Goal: Information Seeking & Learning: Check status

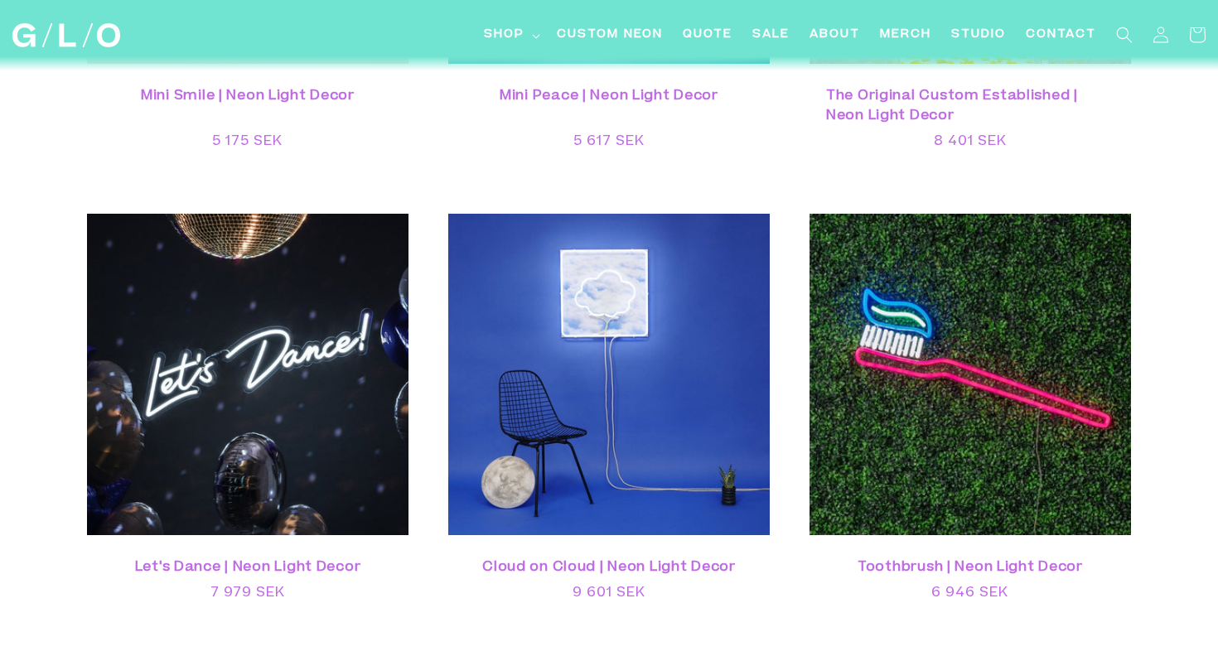
scroll to position [4654, 0]
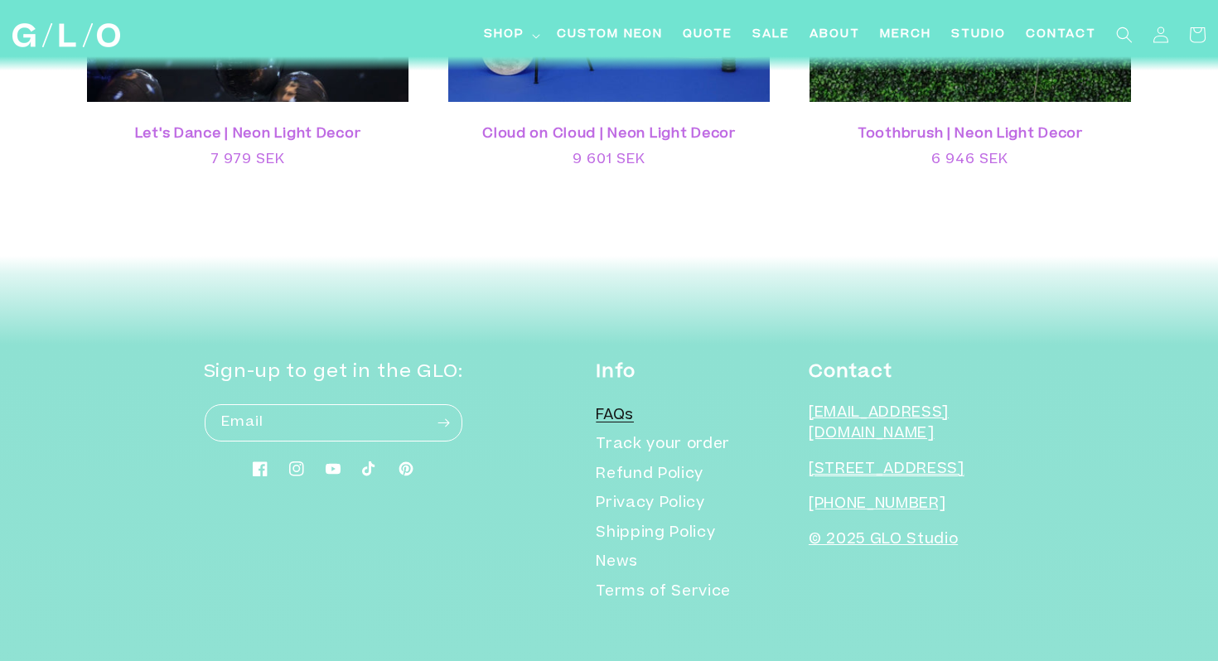
click at [634, 406] on link "FAQs" at bounding box center [615, 419] width 38 height 26
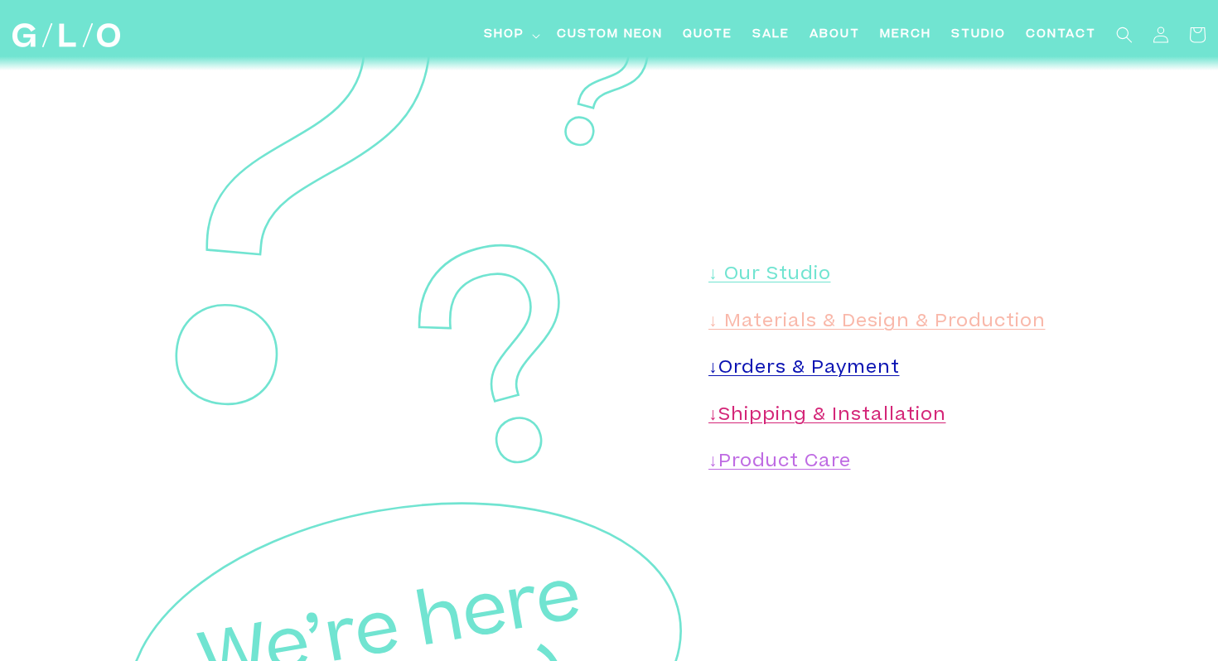
scroll to position [205, 0]
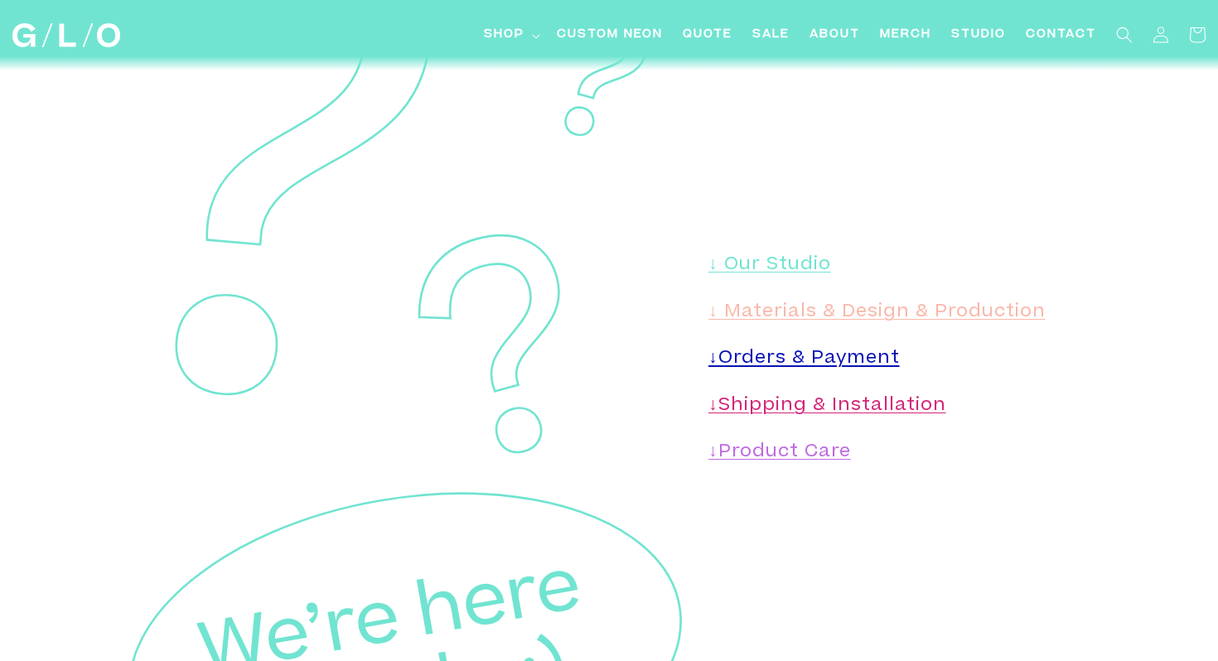
click at [793, 363] on link "↓Orders & Payment" at bounding box center [803, 358] width 191 height 17
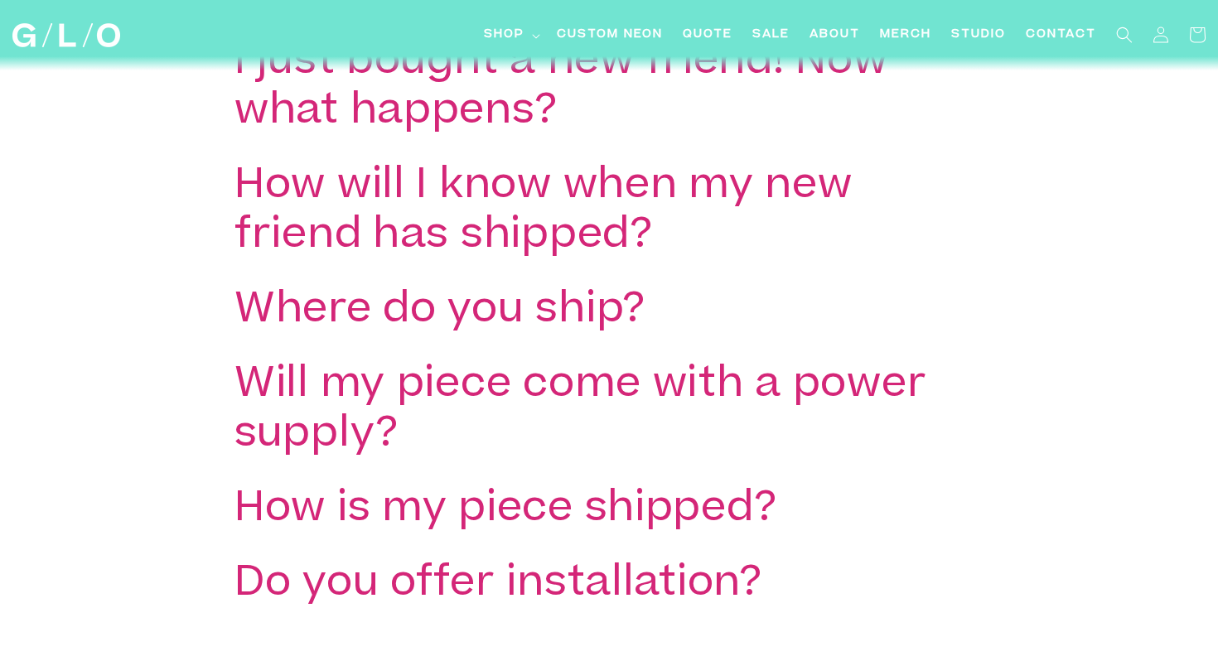
scroll to position [2664, 0]
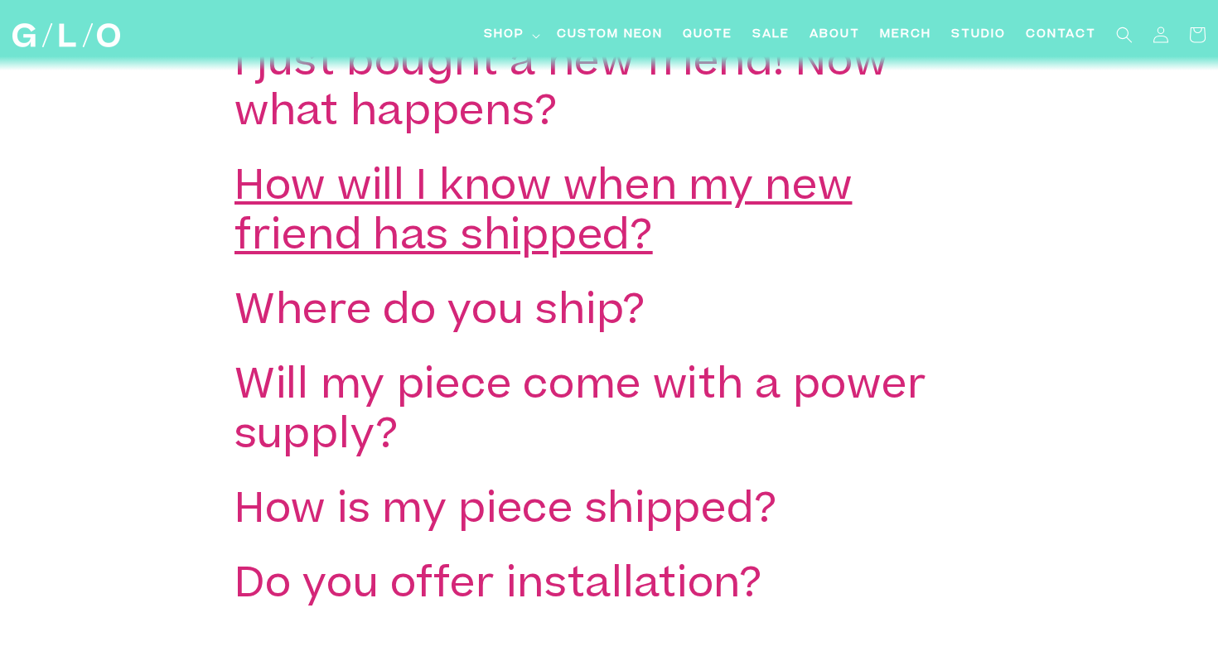
click at [369, 224] on h3 "How will I know when my new friend has shipped?" at bounding box center [583, 214] width 699 height 99
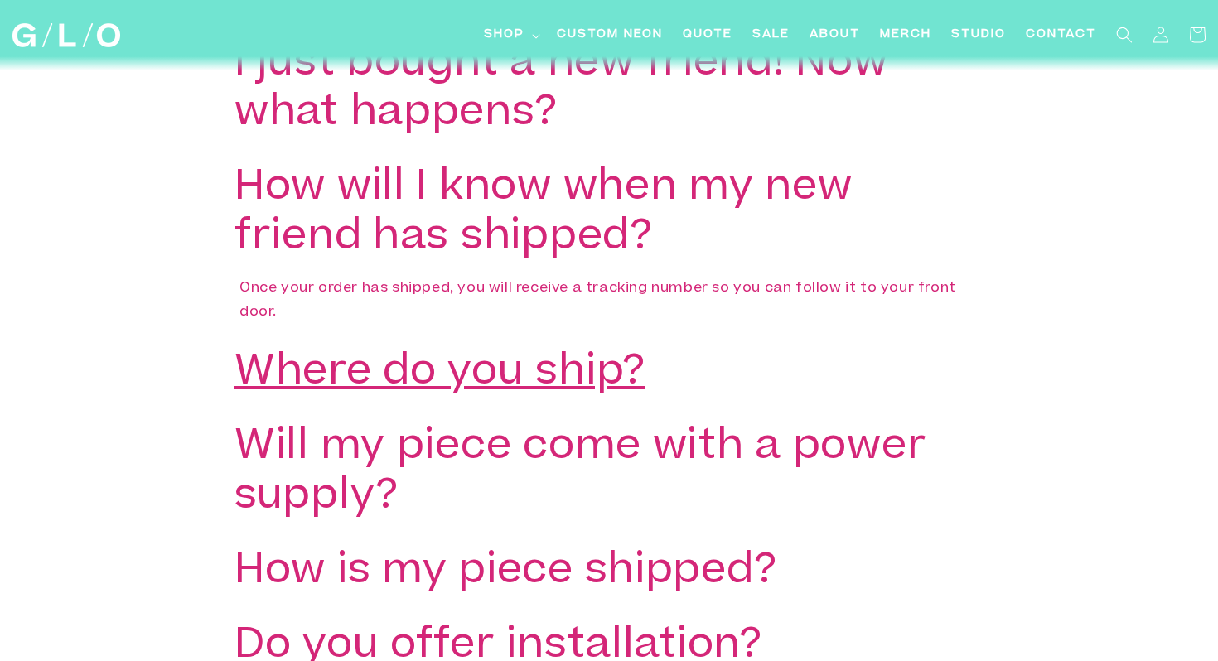
click at [308, 359] on h3 "Where do you ship?" at bounding box center [439, 375] width 411 height 50
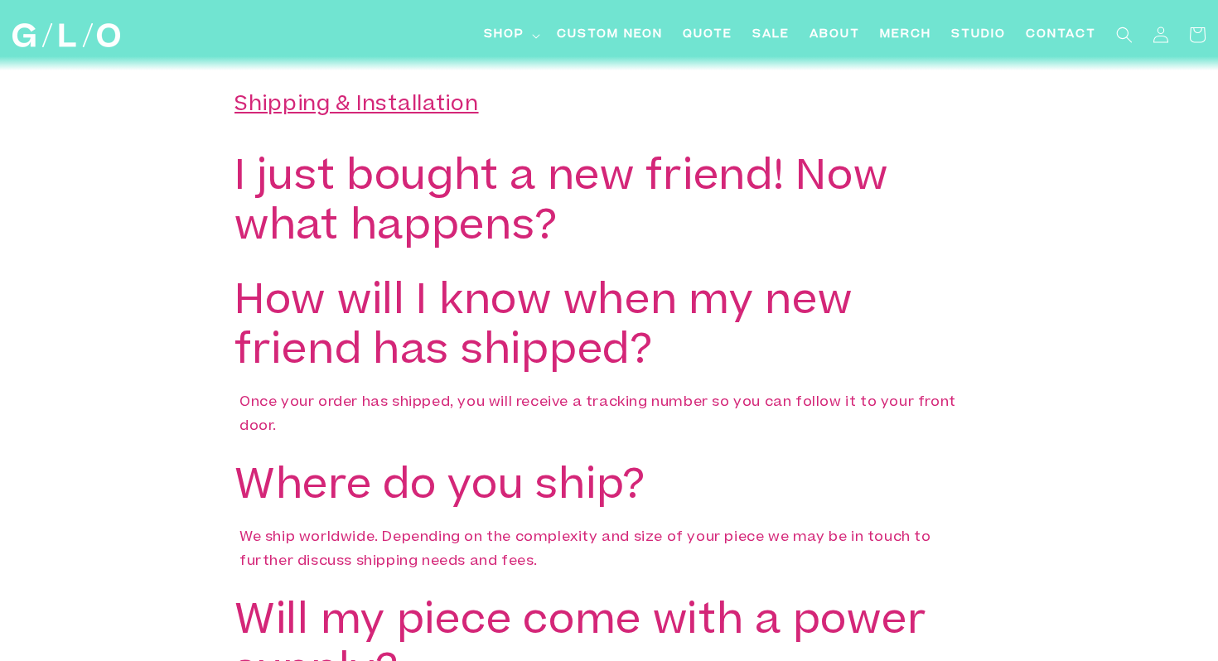
scroll to position [2528, 0]
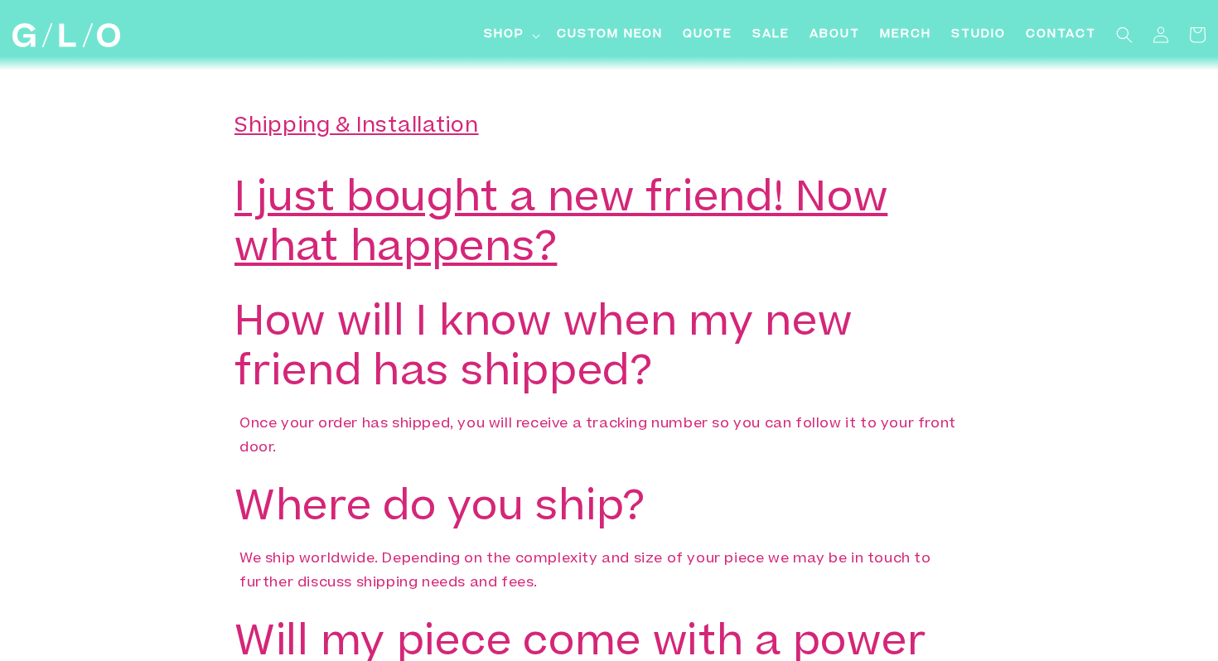
click at [408, 276] on h3 "I just bought a new friend! Now what happens?" at bounding box center [583, 225] width 699 height 99
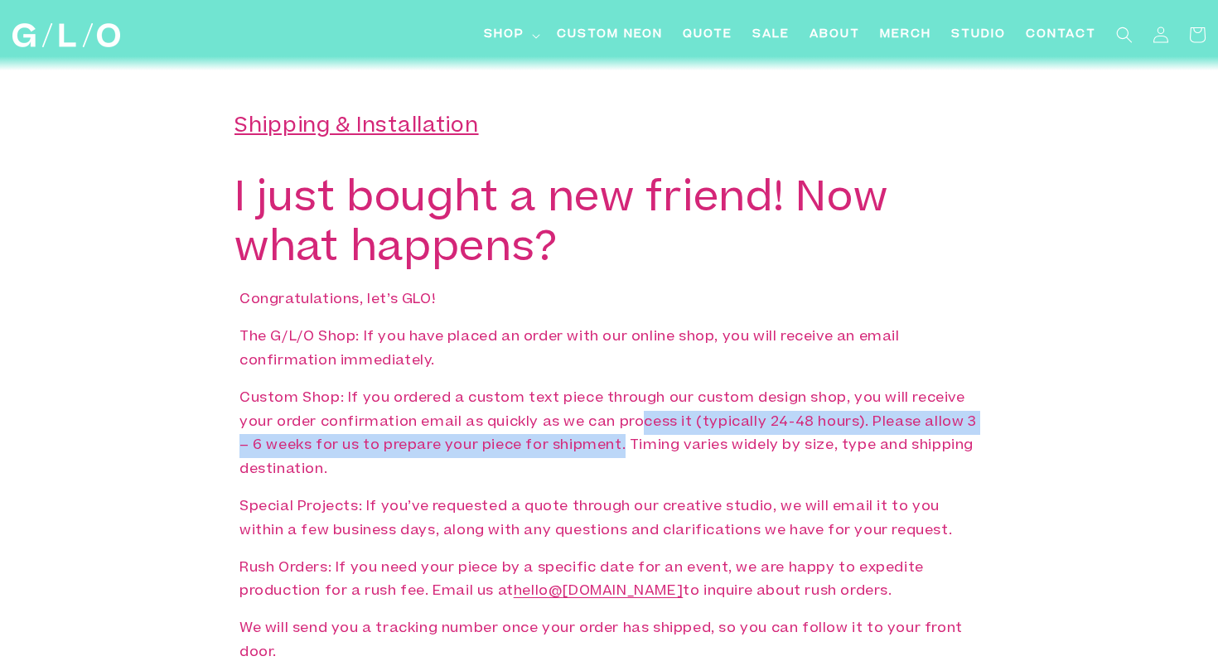
drag, startPoint x: 623, startPoint y: 448, endPoint x: 644, endPoint y: 433, distance: 25.5
click at [644, 433] on p "Custom Shop: If you ordered a custom text piece through our custom design shop,…" at bounding box center [608, 434] width 739 height 95
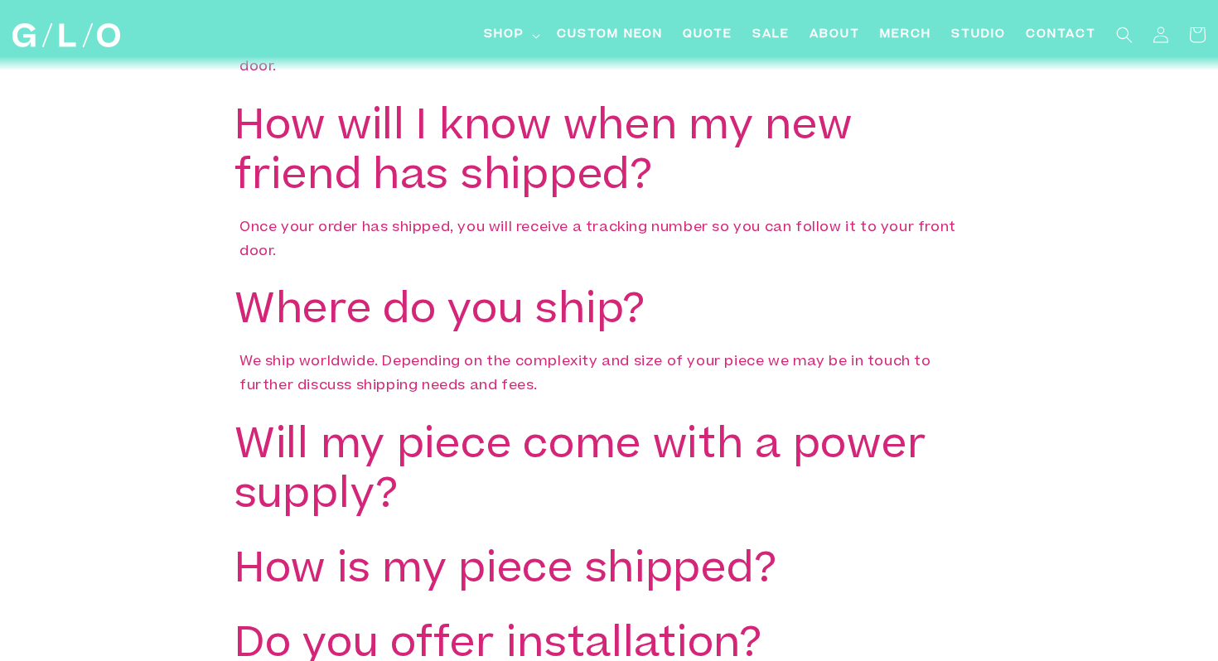
scroll to position [3172, 0]
